Goal: Navigation & Orientation: Find specific page/section

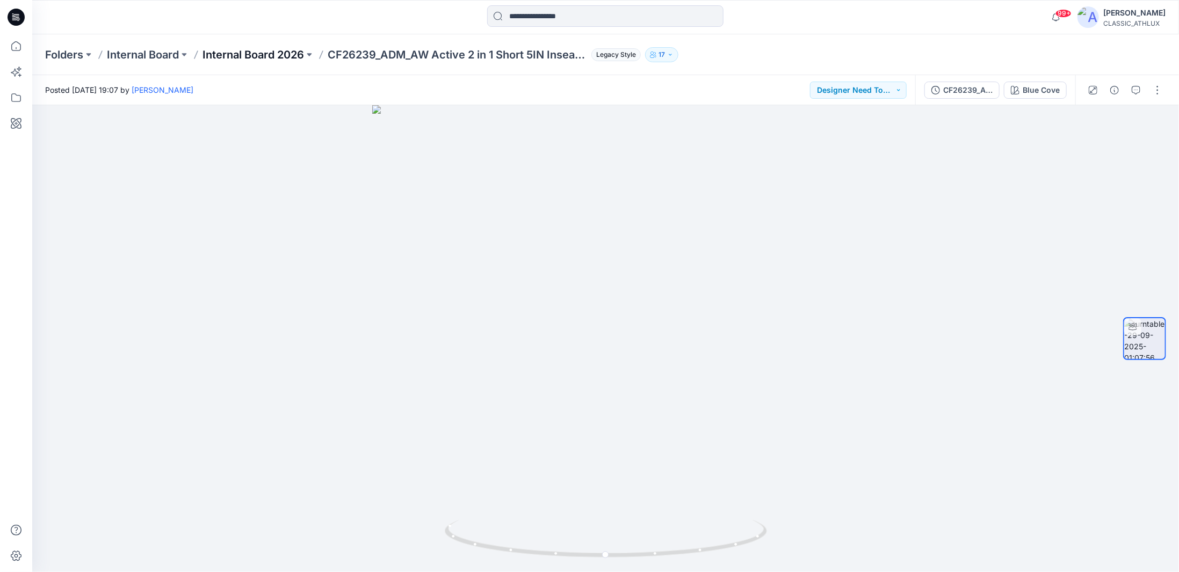
click at [221, 53] on p "Internal Board 2026" at bounding box center [252, 54] width 101 height 15
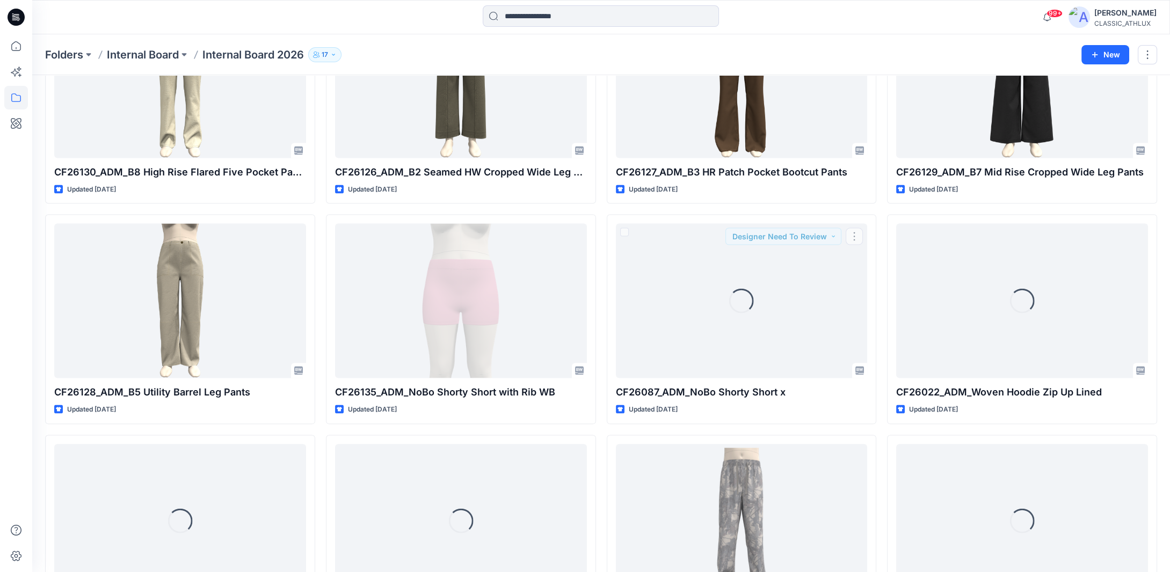
scroll to position [4608, 0]
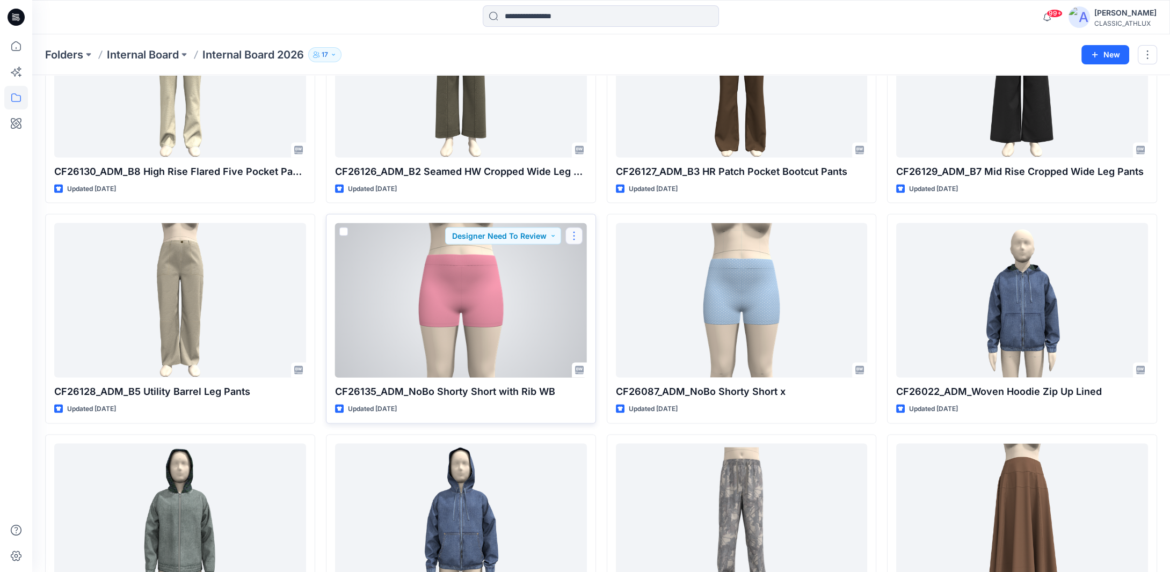
click at [568, 229] on button "button" at bounding box center [573, 236] width 17 height 17
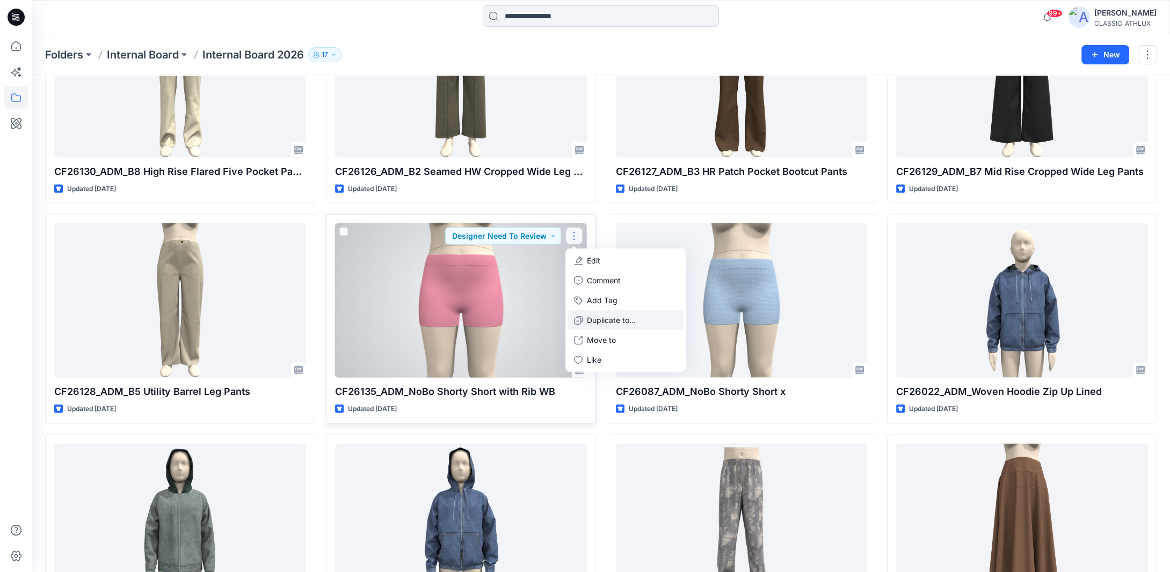
click at [578, 317] on icon "button" at bounding box center [578, 320] width 9 height 9
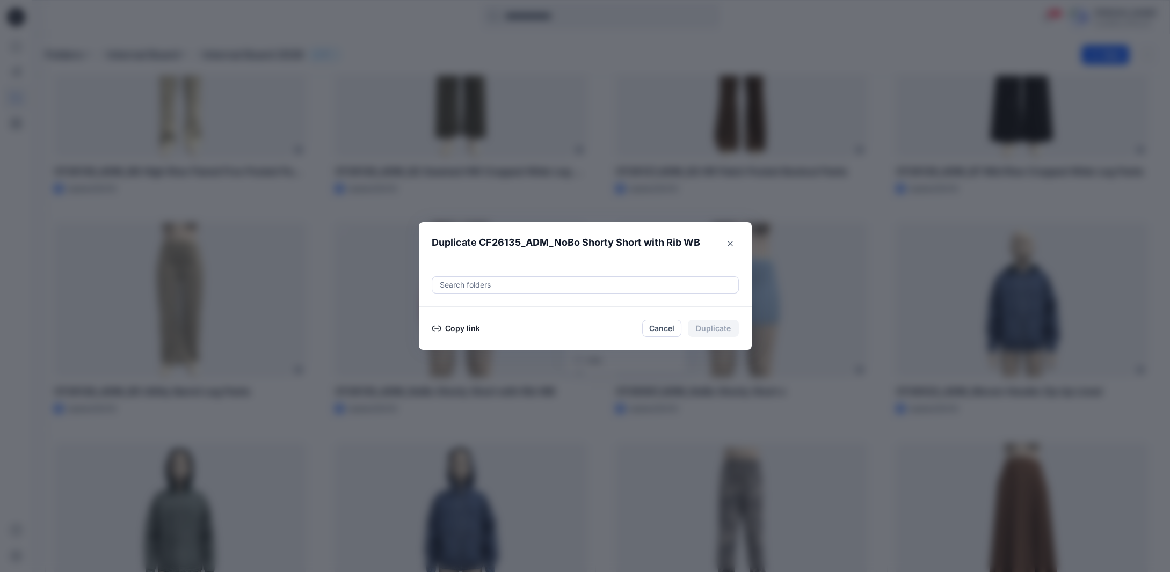
click at [470, 331] on button "Copy link" at bounding box center [456, 328] width 49 height 13
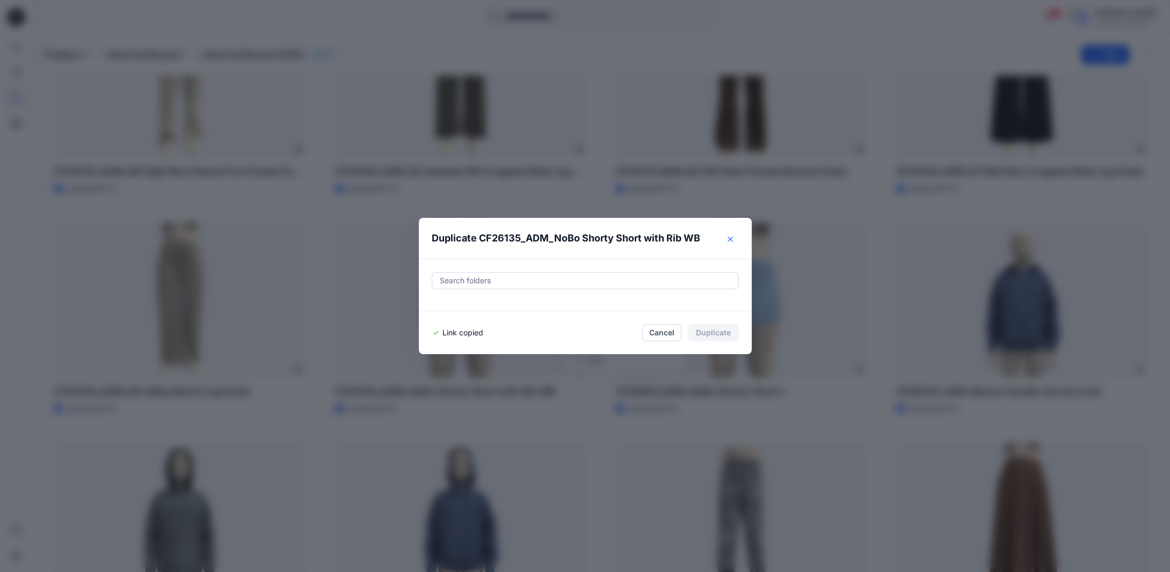
click at [731, 240] on button "Close" at bounding box center [730, 239] width 17 height 17
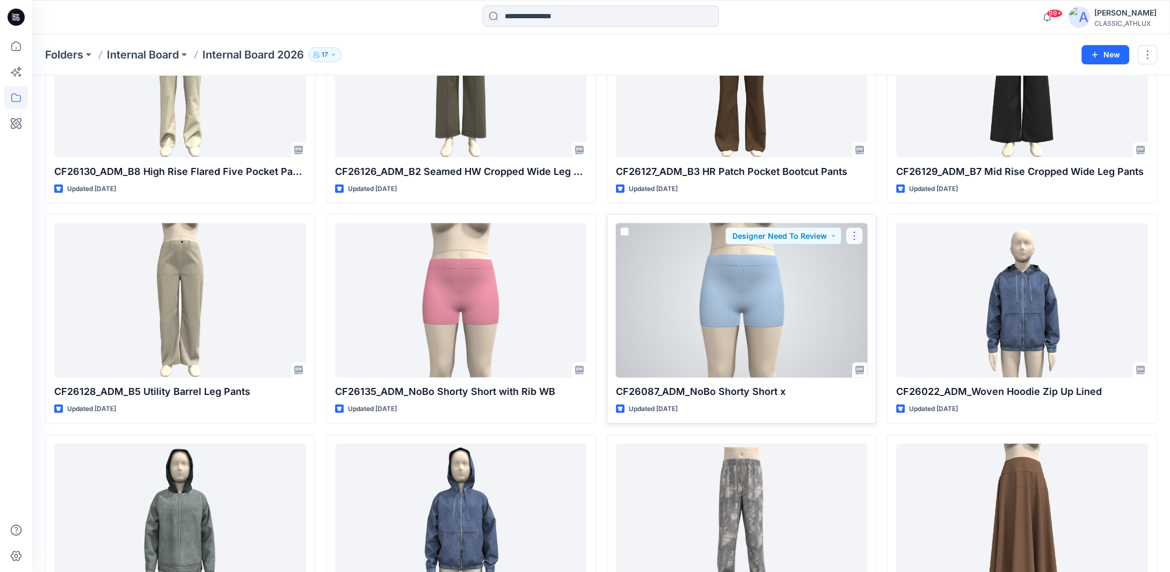
click at [857, 235] on button "button" at bounding box center [854, 236] width 17 height 17
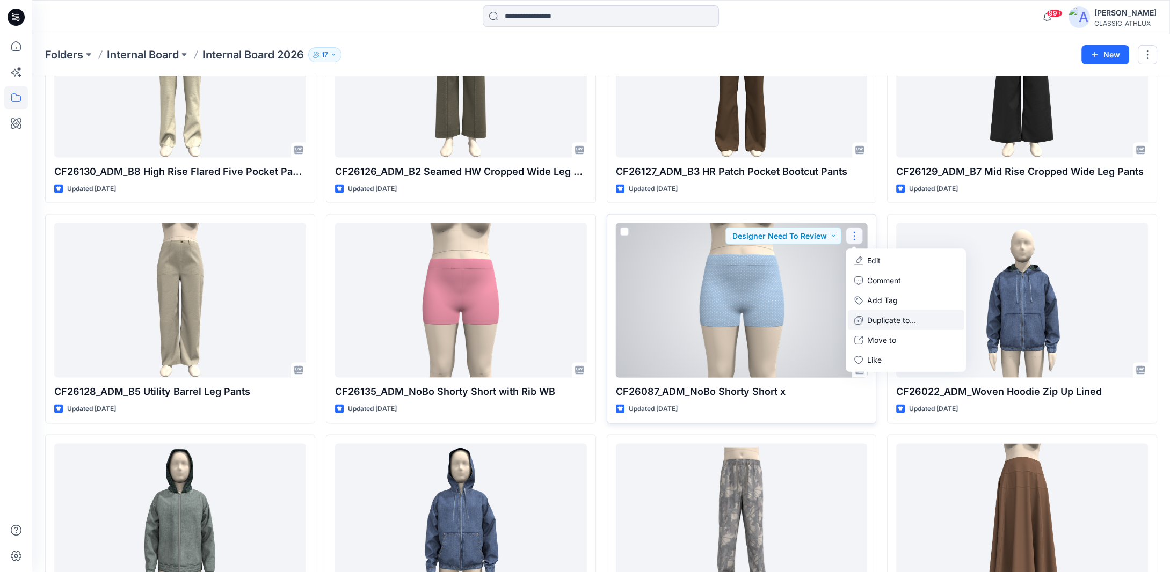
click at [862, 318] on icon "button" at bounding box center [858, 322] width 8 height 8
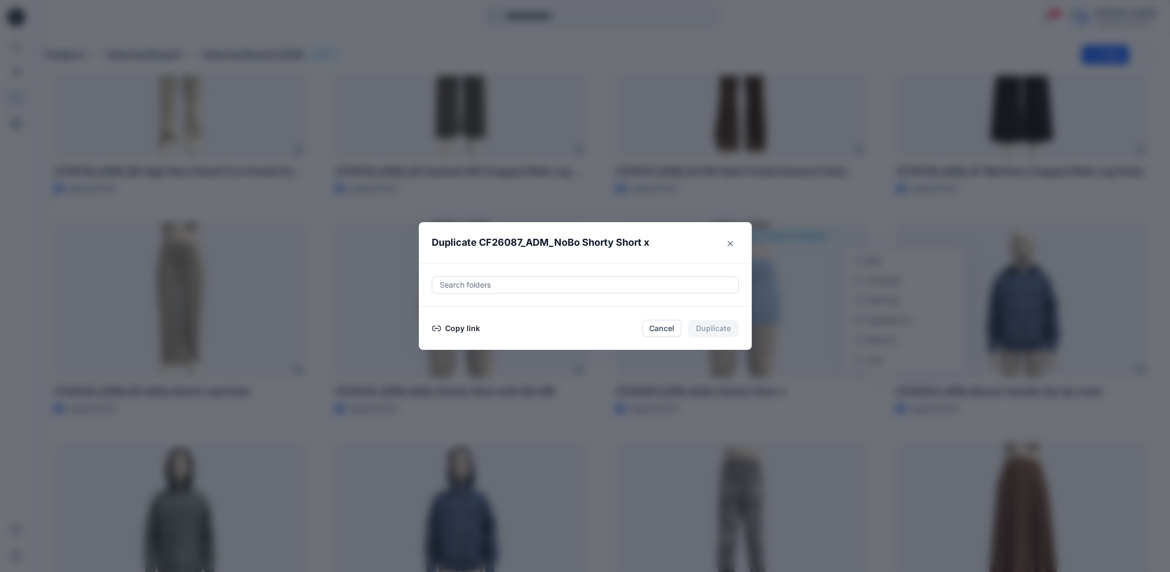
click at [459, 327] on button "Copy link" at bounding box center [456, 328] width 49 height 13
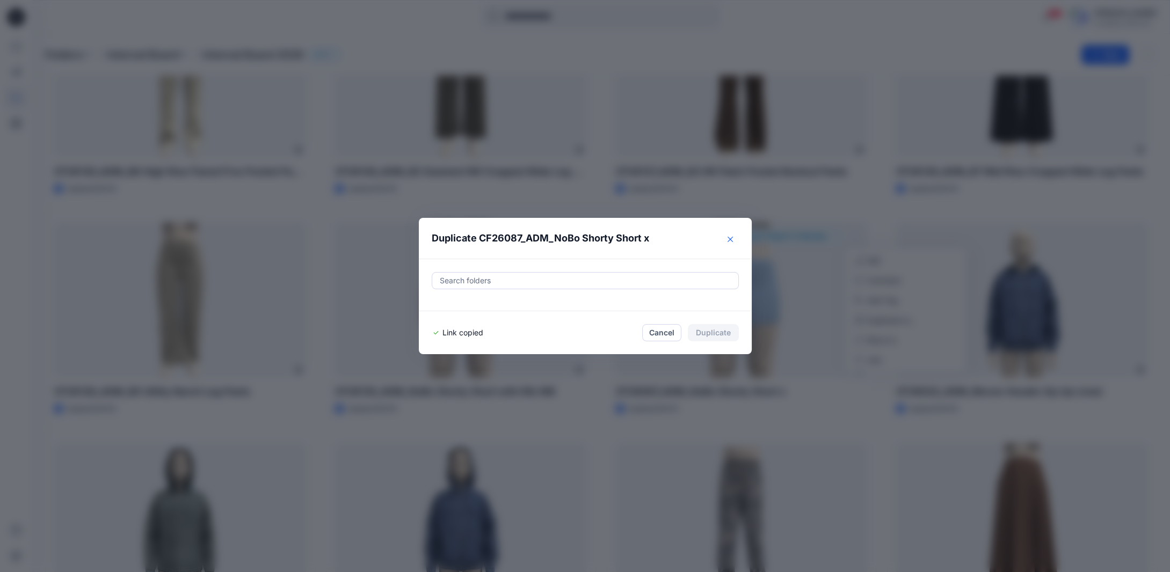
click at [734, 245] on button "Close" at bounding box center [730, 239] width 17 height 17
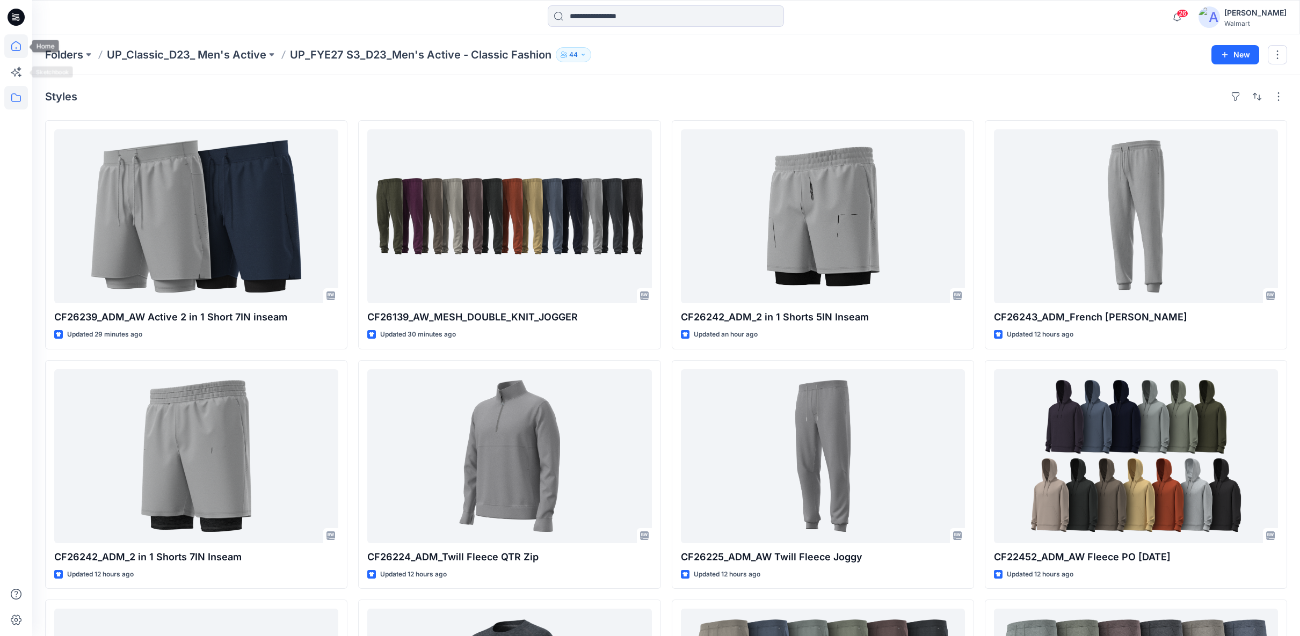
click at [13, 55] on icon at bounding box center [16, 46] width 24 height 24
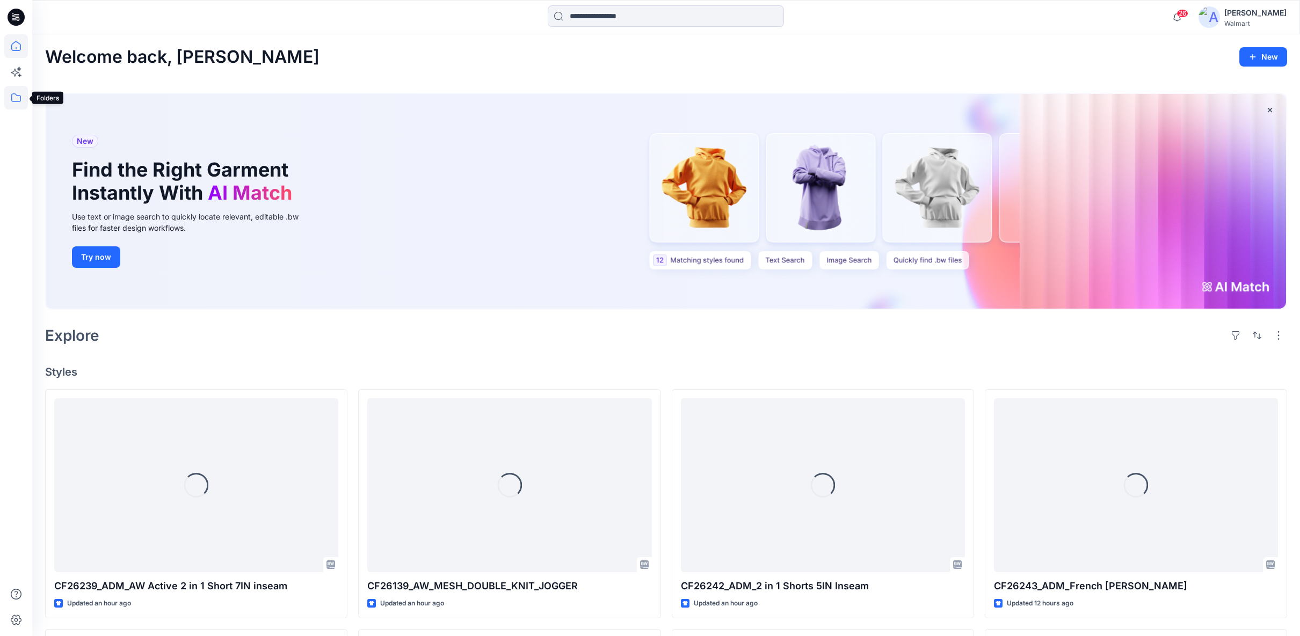
click at [14, 101] on icon at bounding box center [16, 97] width 10 height 9
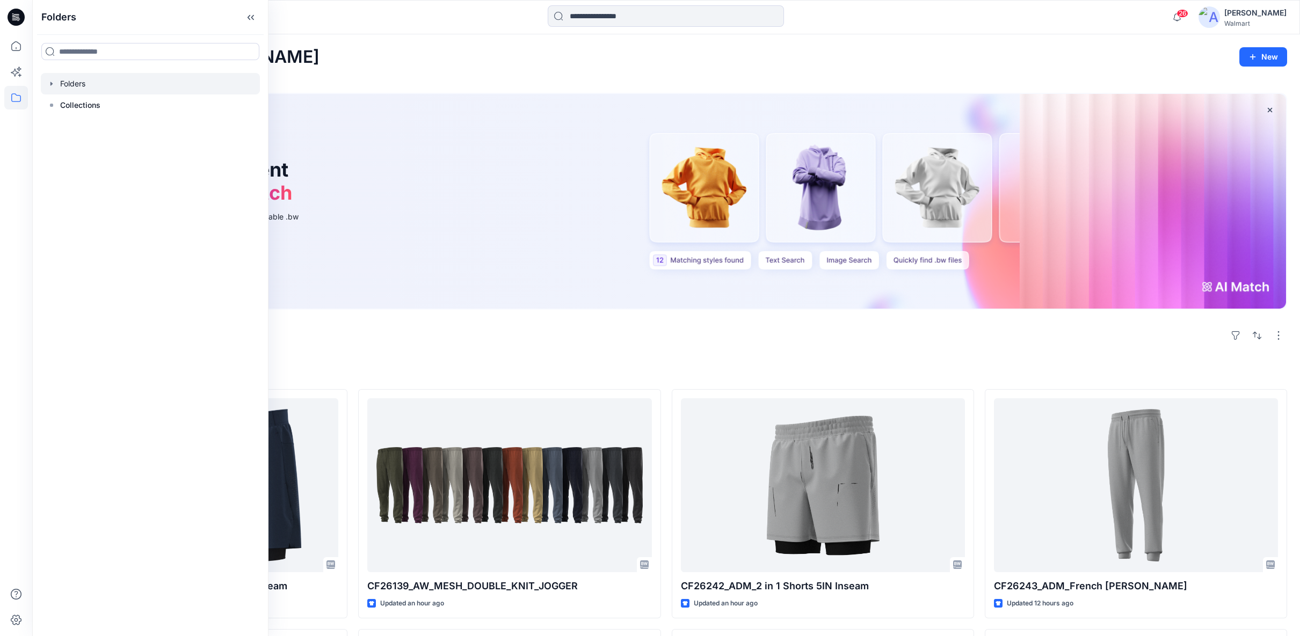
click at [52, 80] on icon "button" at bounding box center [51, 83] width 9 height 9
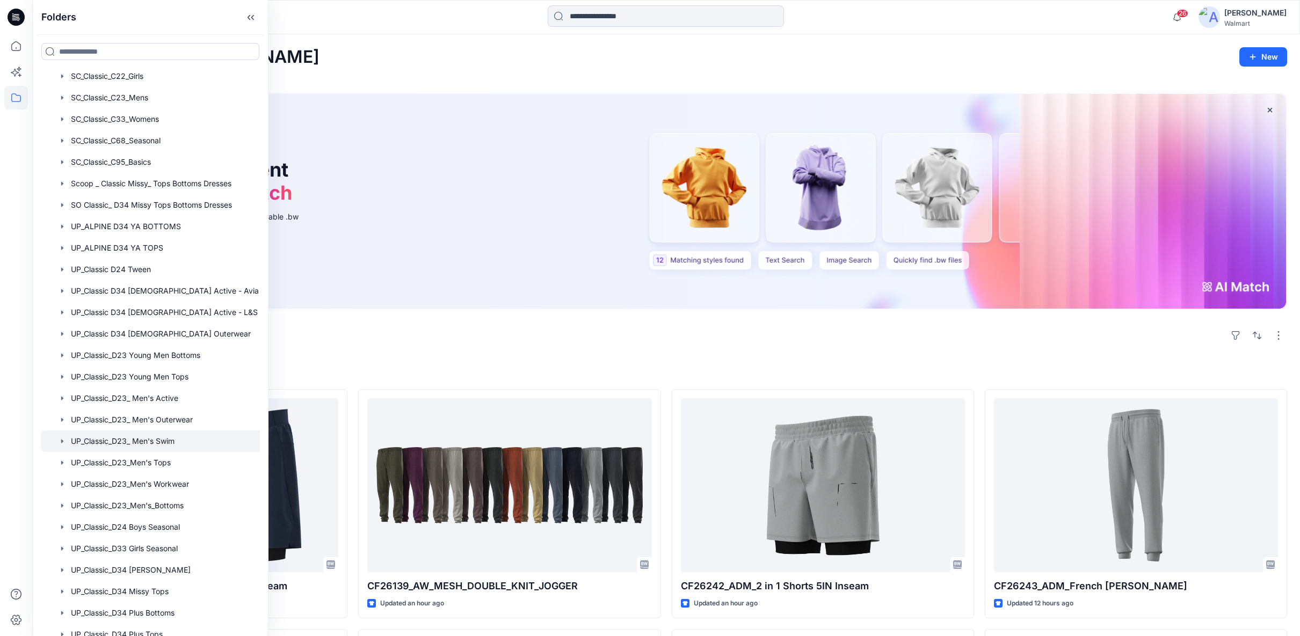
scroll to position [596, 0]
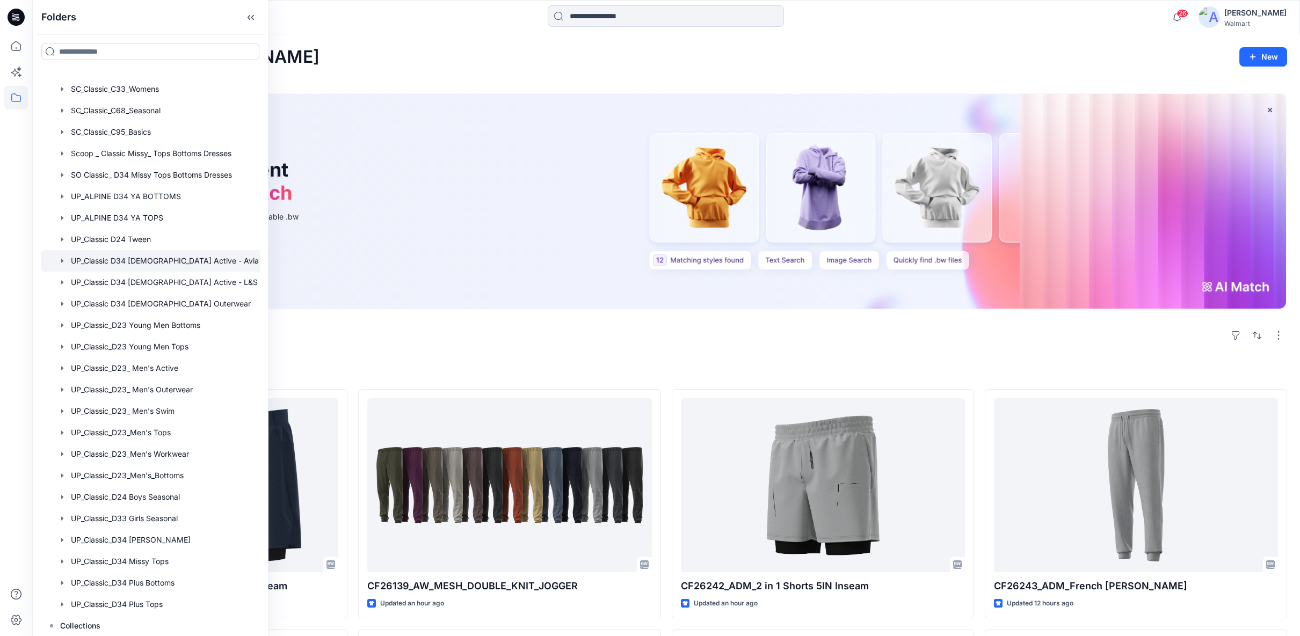
click at [179, 260] on div at bounding box center [164, 260] width 246 height 21
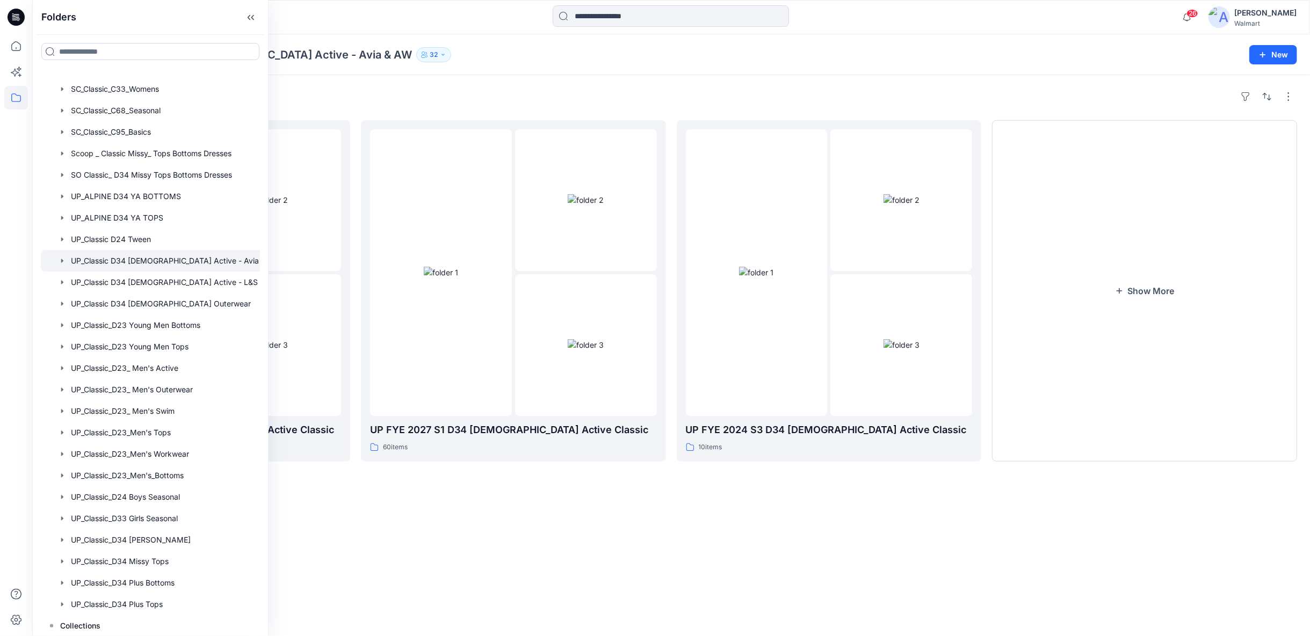
click at [583, 555] on div "Folders UP FYE 2027 S2 D34 [DEMOGRAPHIC_DATA] Active Classic 37 items UP FYE 20…" at bounding box center [671, 355] width 1278 height 561
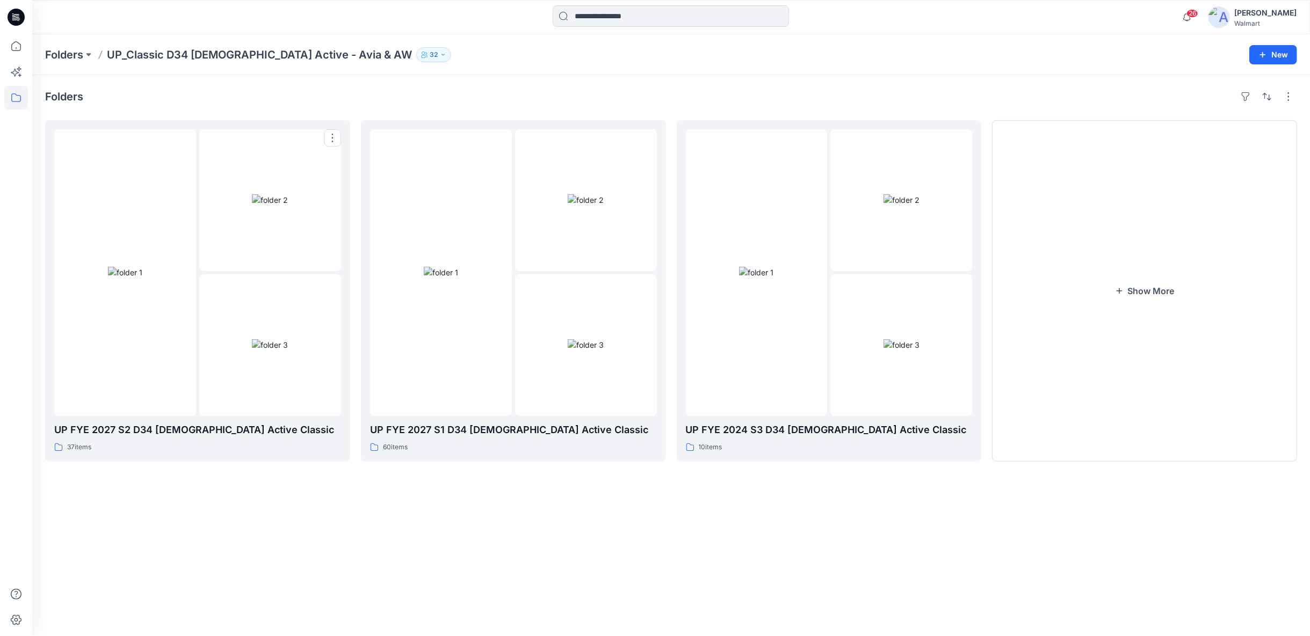
click at [285, 351] on img at bounding box center [270, 344] width 36 height 11
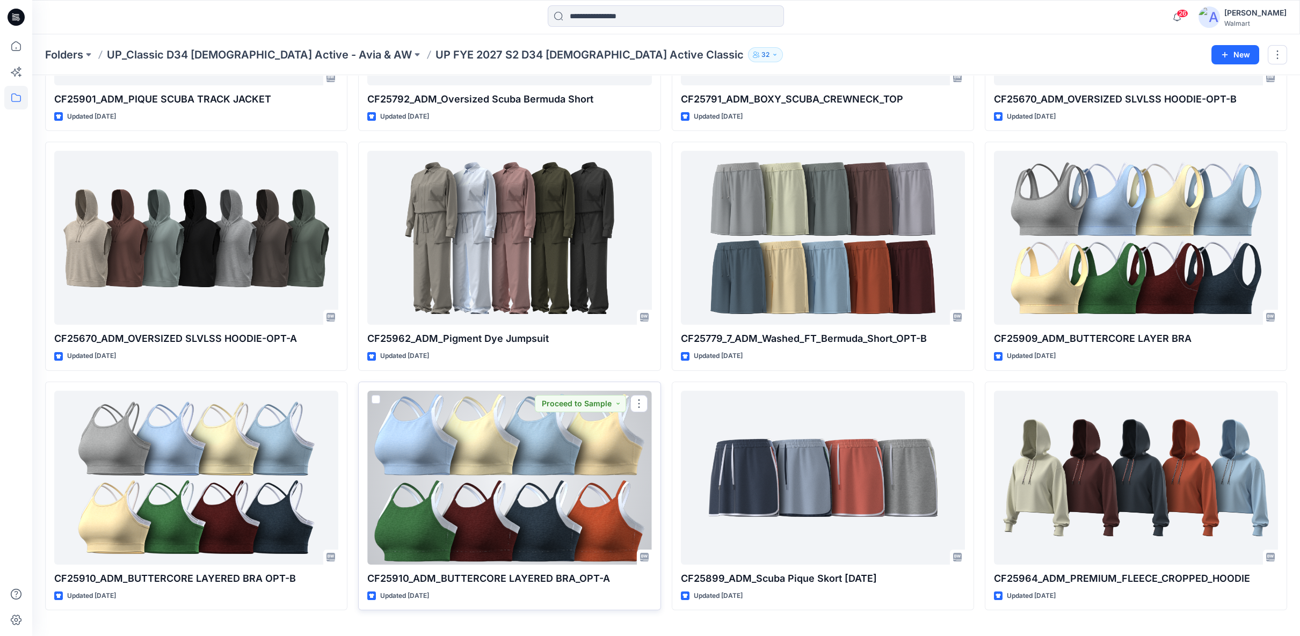
scroll to position [1681, 0]
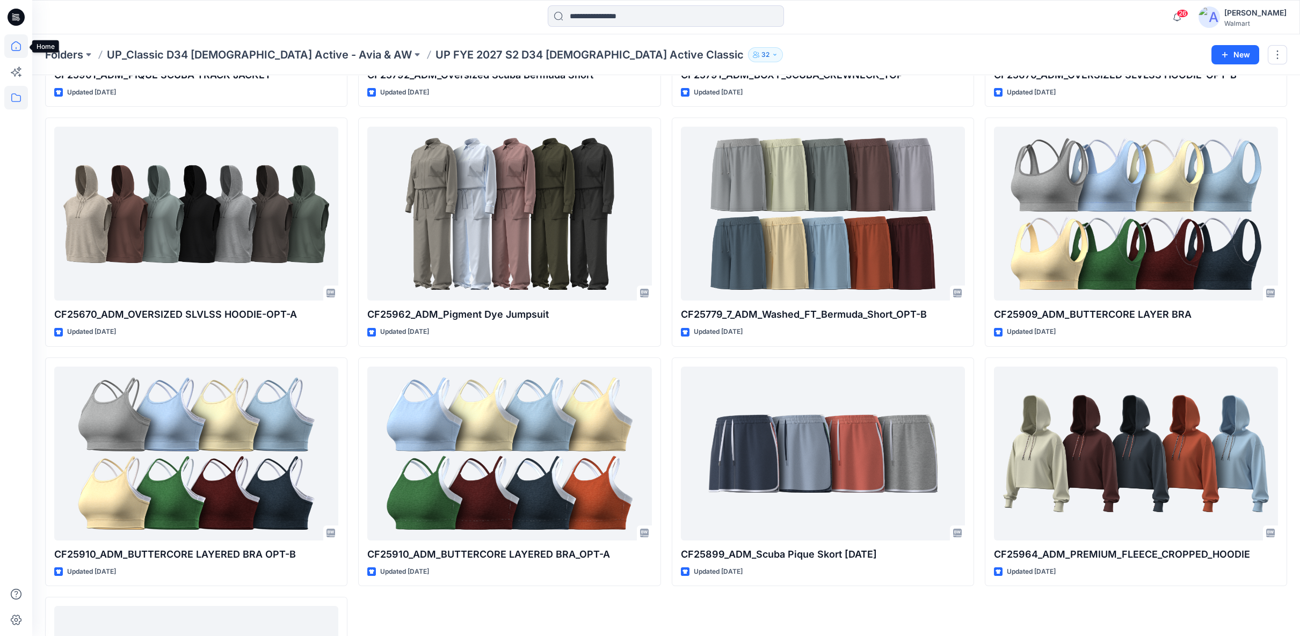
click at [9, 47] on icon at bounding box center [16, 46] width 24 height 24
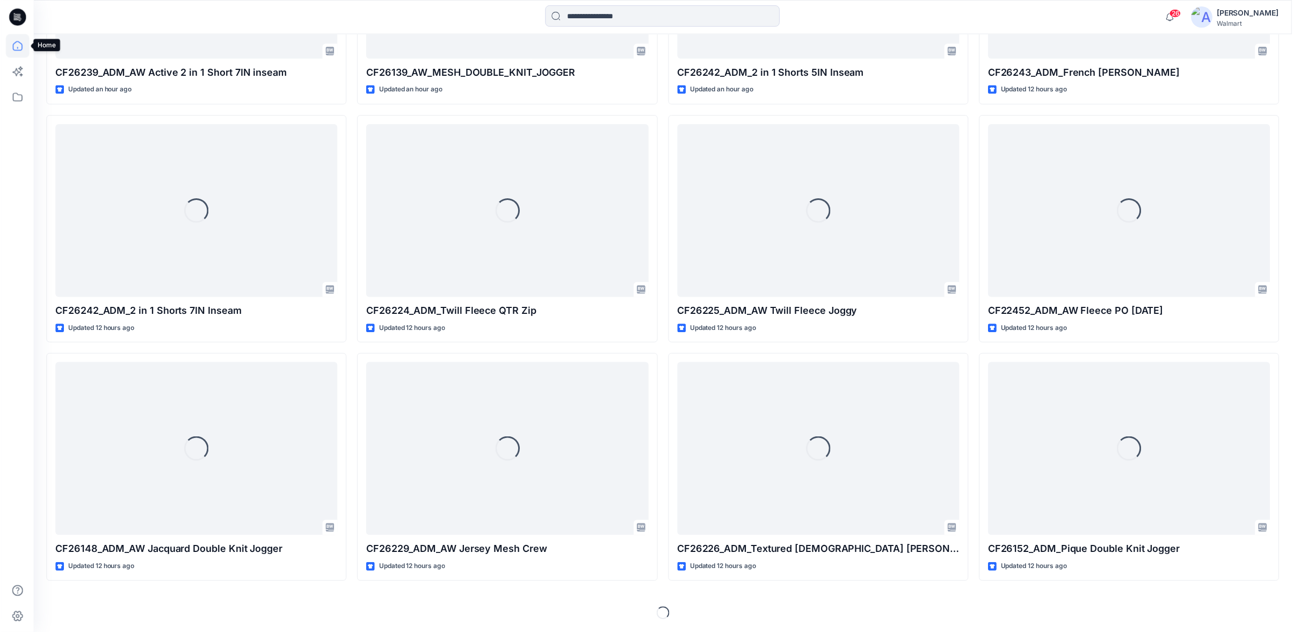
scroll to position [512, 0]
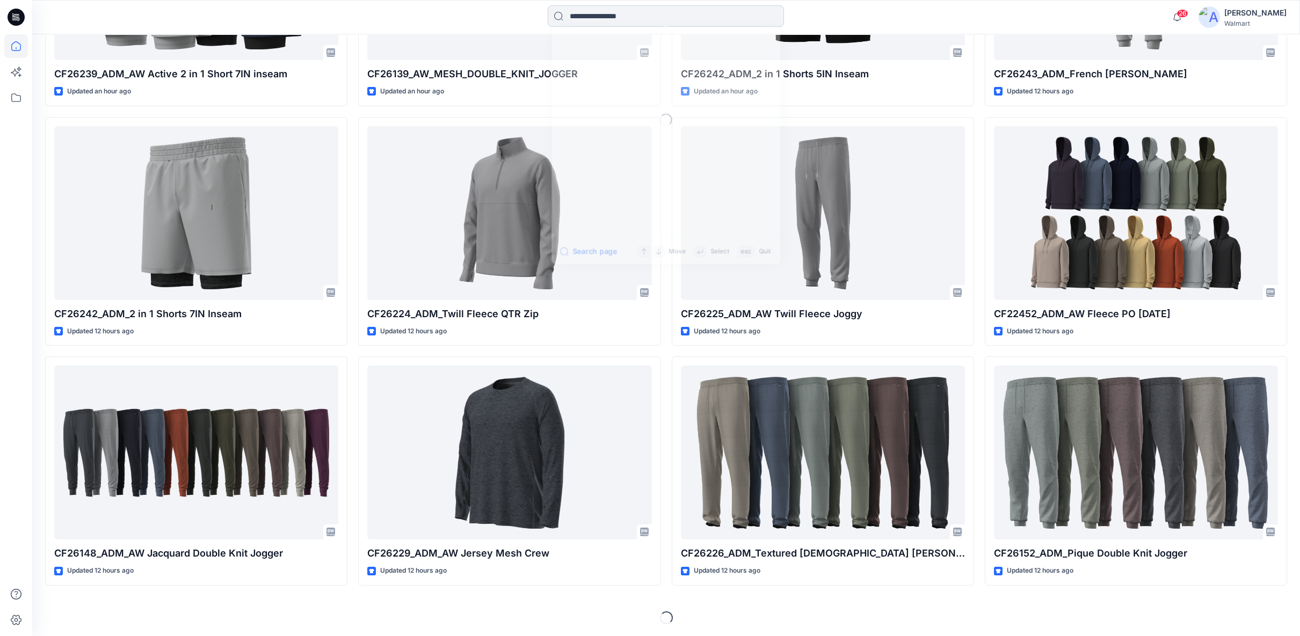
click at [612, 13] on input at bounding box center [666, 15] width 236 height 21
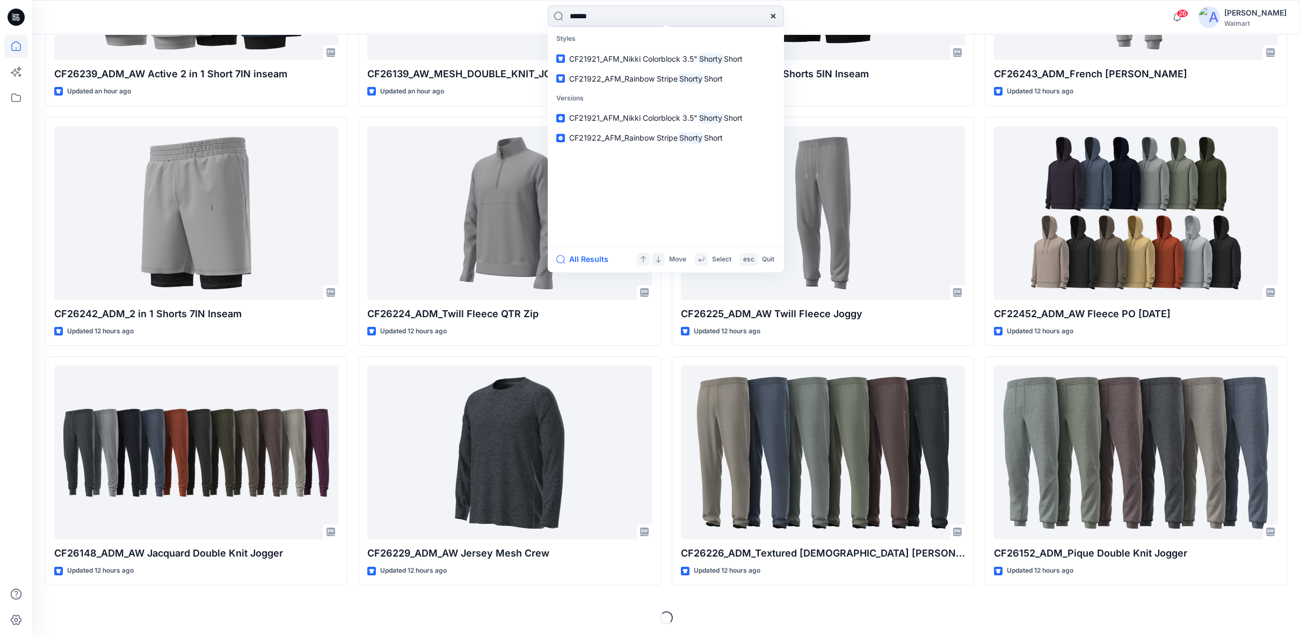
type input "******"
